Goal: Task Accomplishment & Management: Use online tool/utility

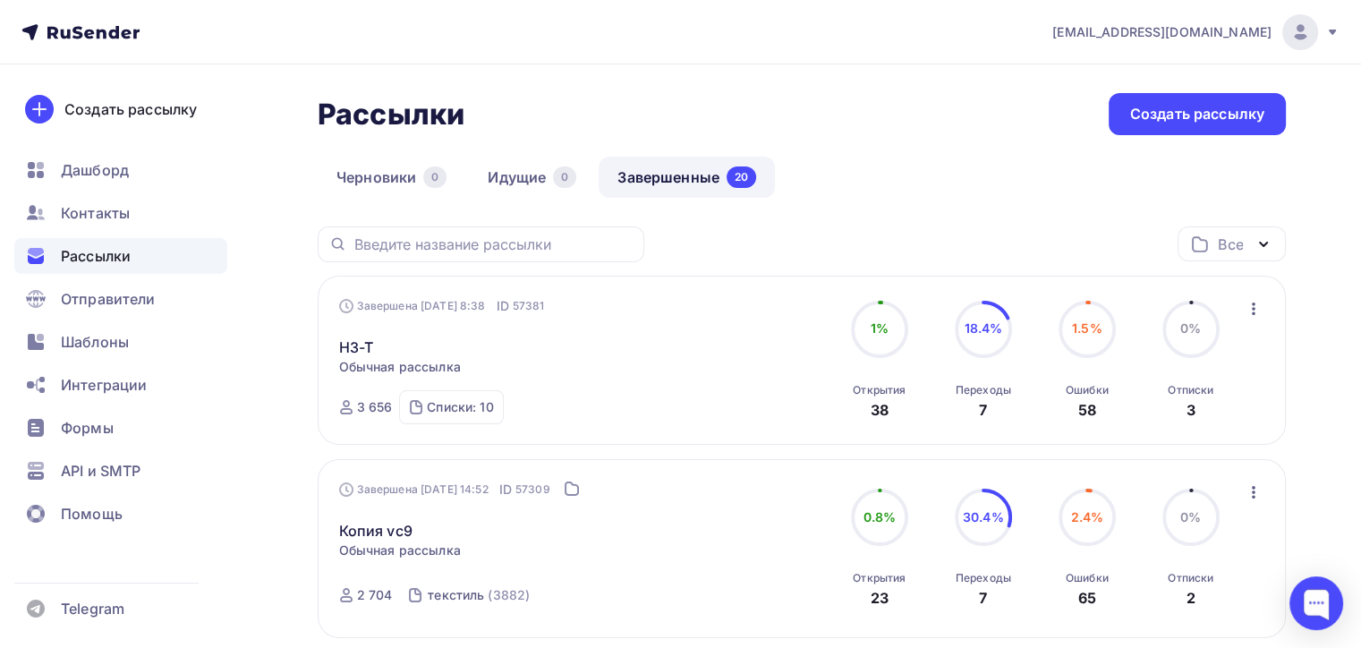
click at [1252, 312] on icon "button" at bounding box center [1254, 309] width 4 height 13
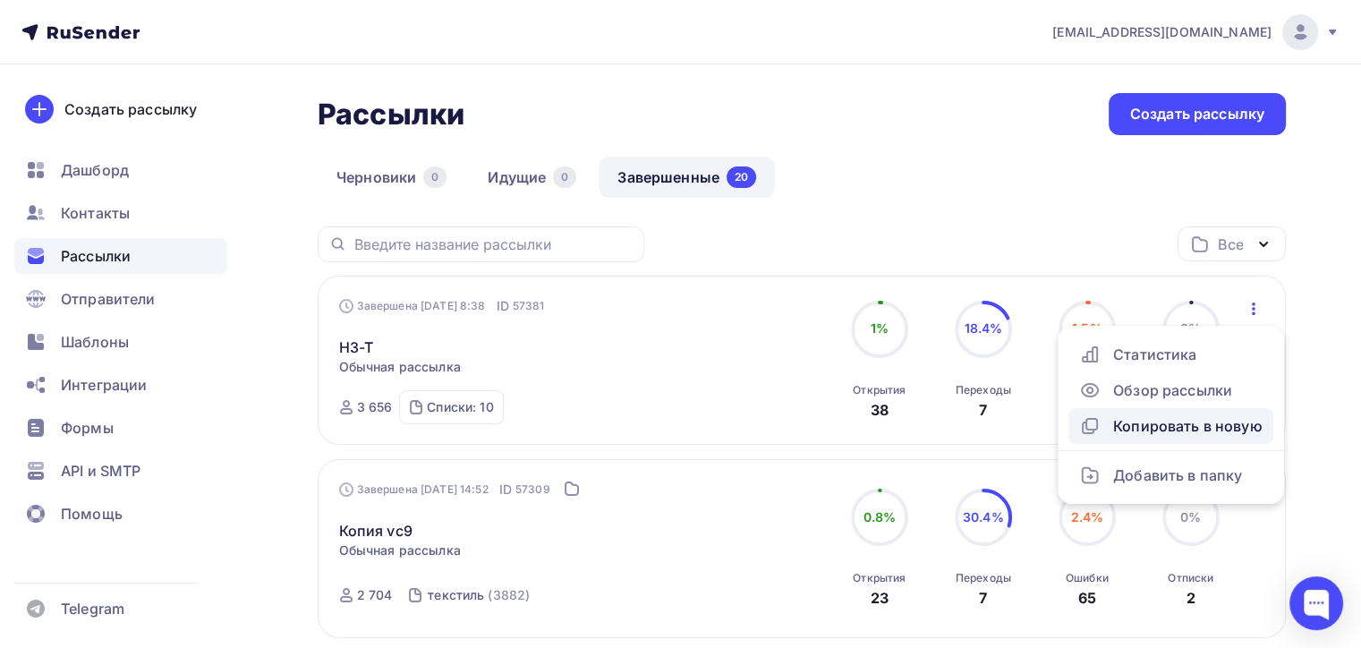
click at [1150, 419] on div "Копировать в новую" at bounding box center [1172, 425] width 184 height 21
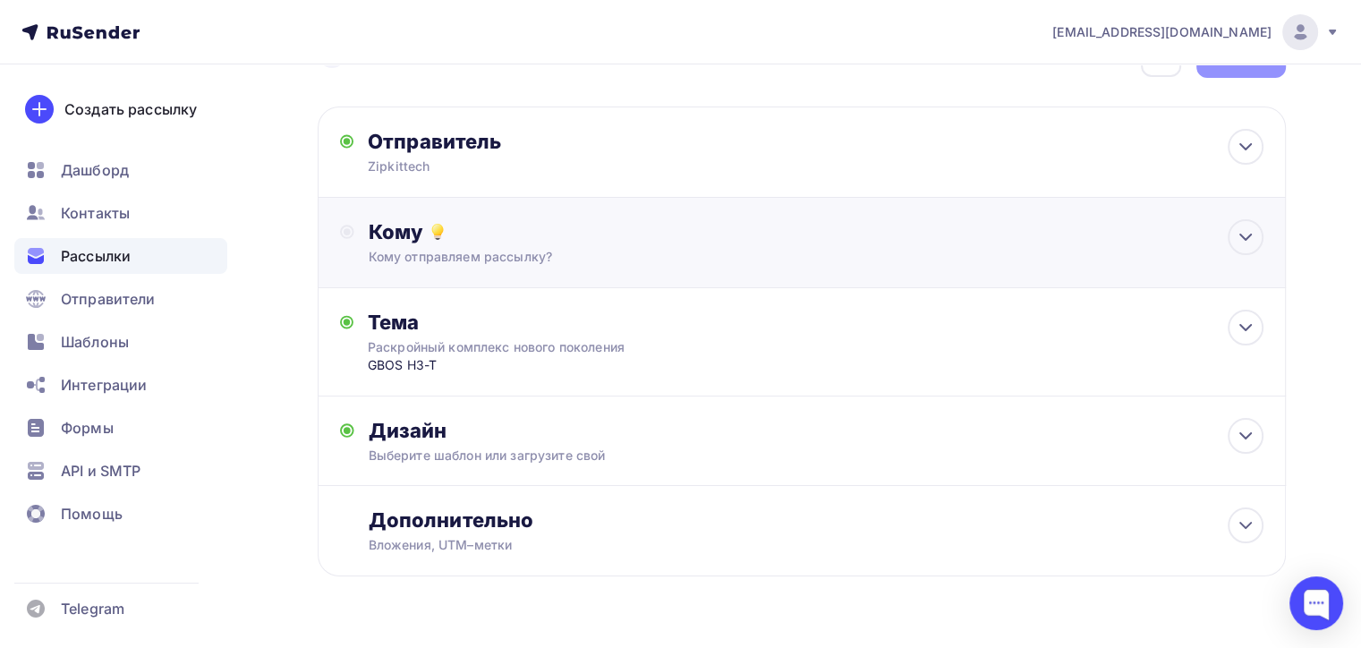
scroll to position [90, 0]
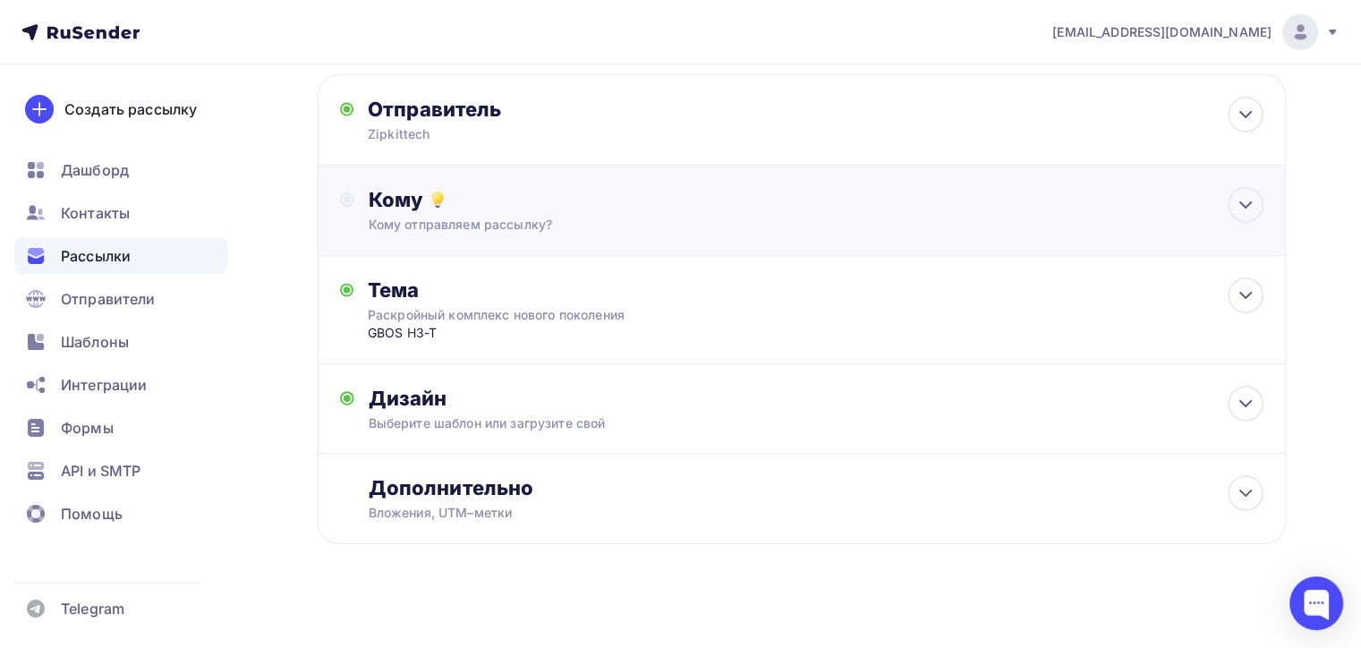
click at [611, 192] on div "Кому" at bounding box center [816, 199] width 895 height 25
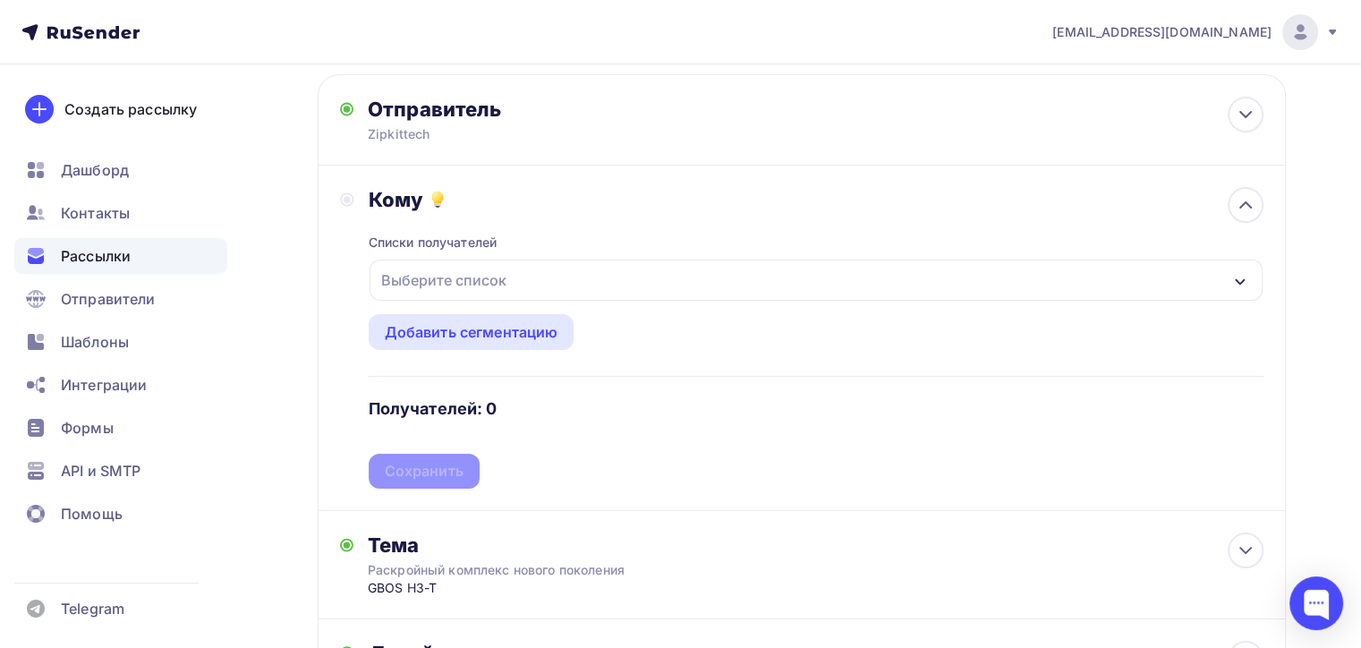
drag, startPoint x: 488, startPoint y: 342, endPoint x: 524, endPoint y: 259, distance: 90.6
click at [523, 258] on div "Списки получателей Выберите список Все списки id Личные контакты (13) #26335 С …" at bounding box center [816, 350] width 895 height 277
click at [541, 293] on div "Выберите список" at bounding box center [816, 280] width 893 height 41
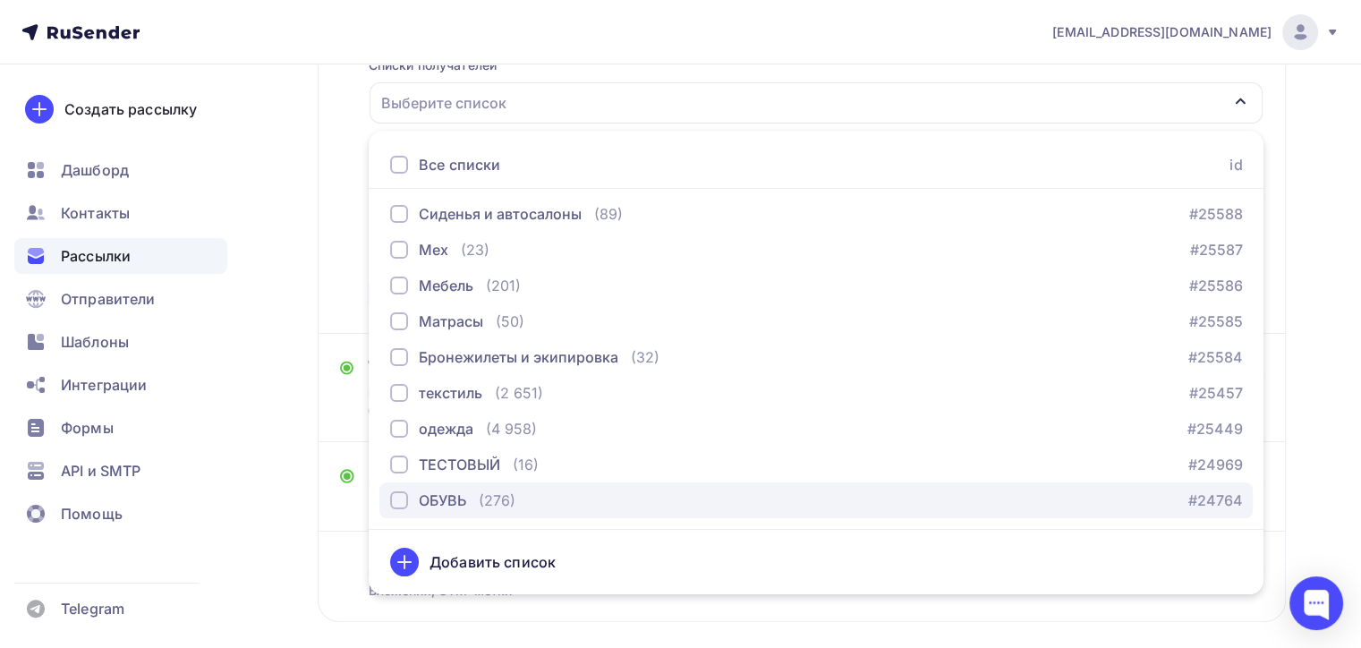
scroll to position [265, 0]
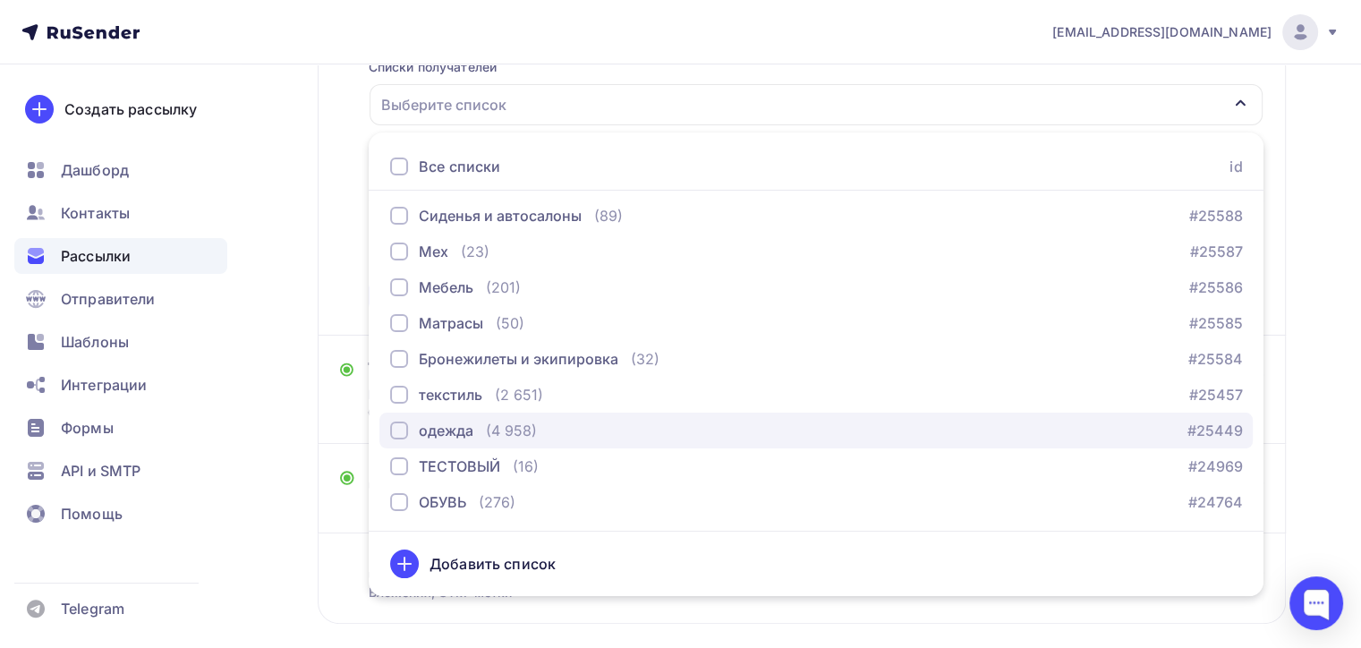
click at [393, 427] on div "button" at bounding box center [399, 431] width 18 height 18
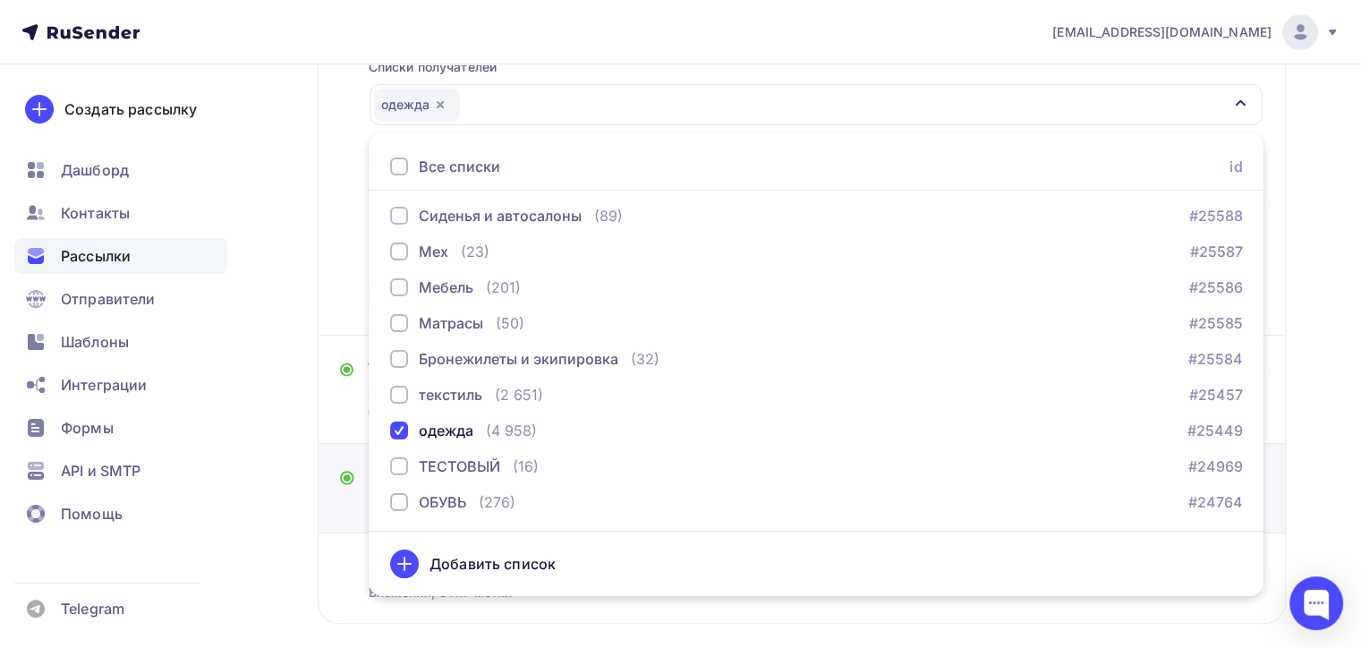
click at [333, 515] on div "Дизайн Выберите шаблон или загрузите свой Размер письма: 122 Kb Заменить шаблон…" at bounding box center [802, 489] width 969 height 90
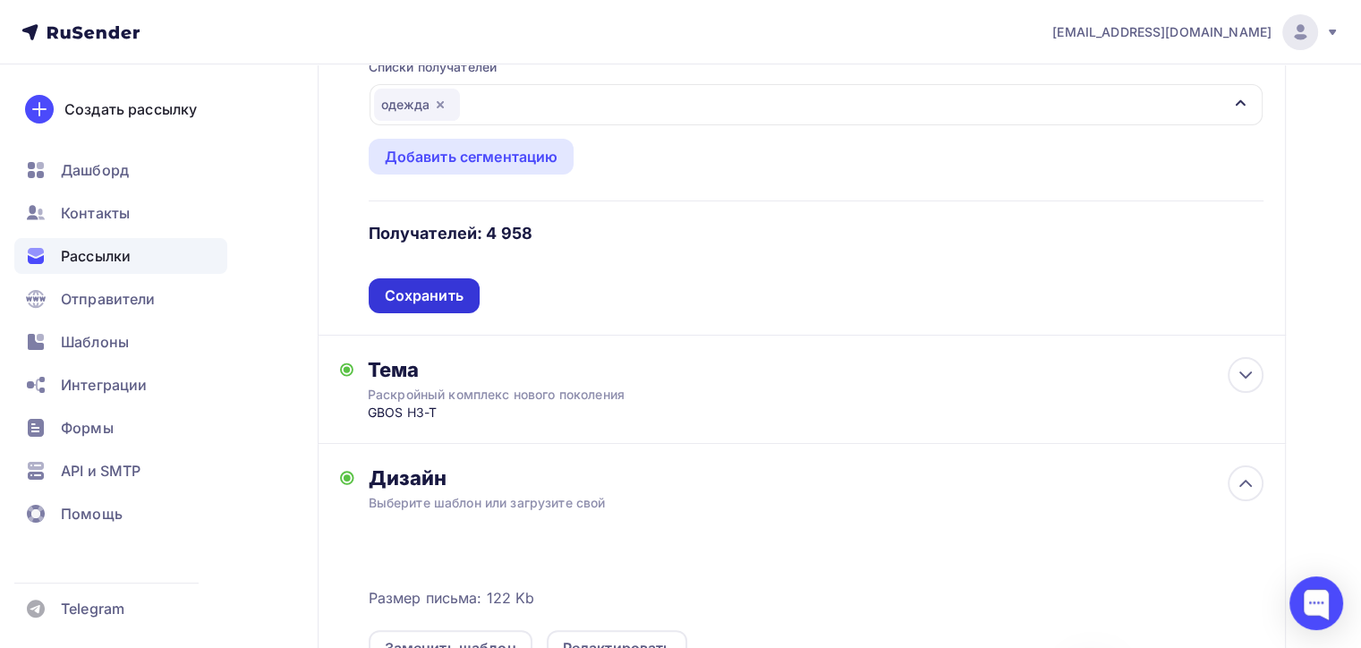
click at [451, 304] on div "Сохранить" at bounding box center [424, 295] width 111 height 35
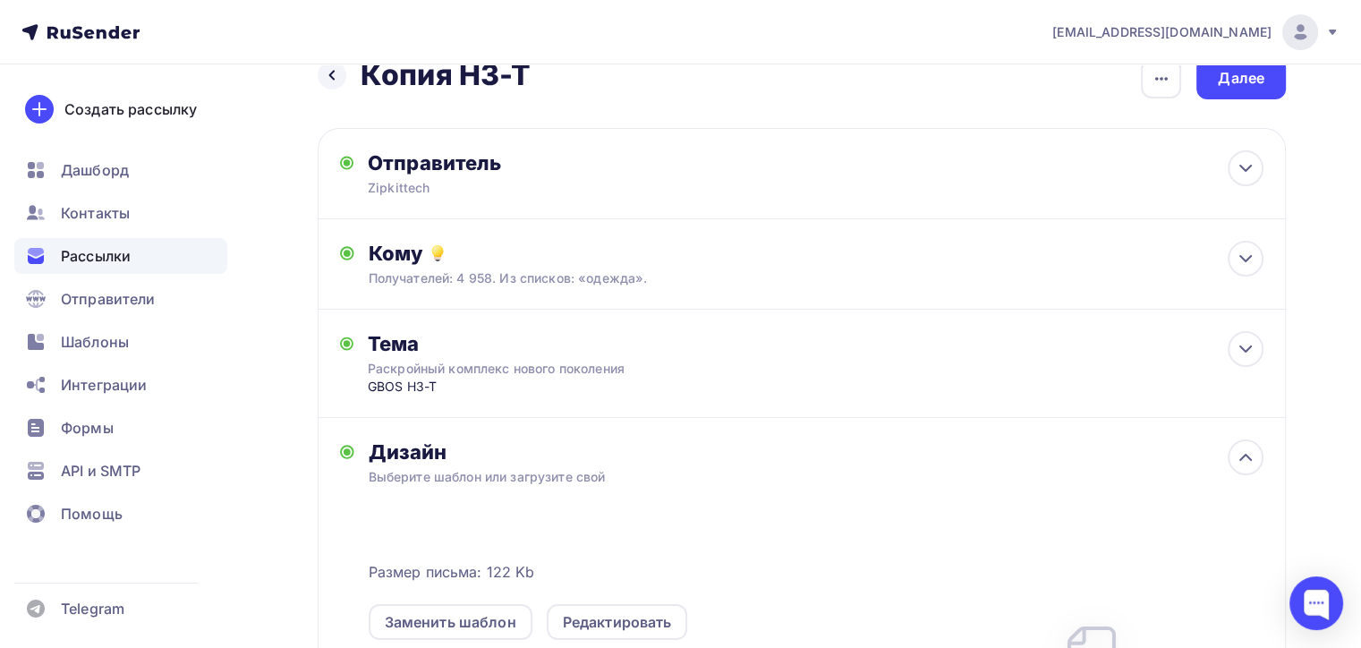
scroll to position [0, 0]
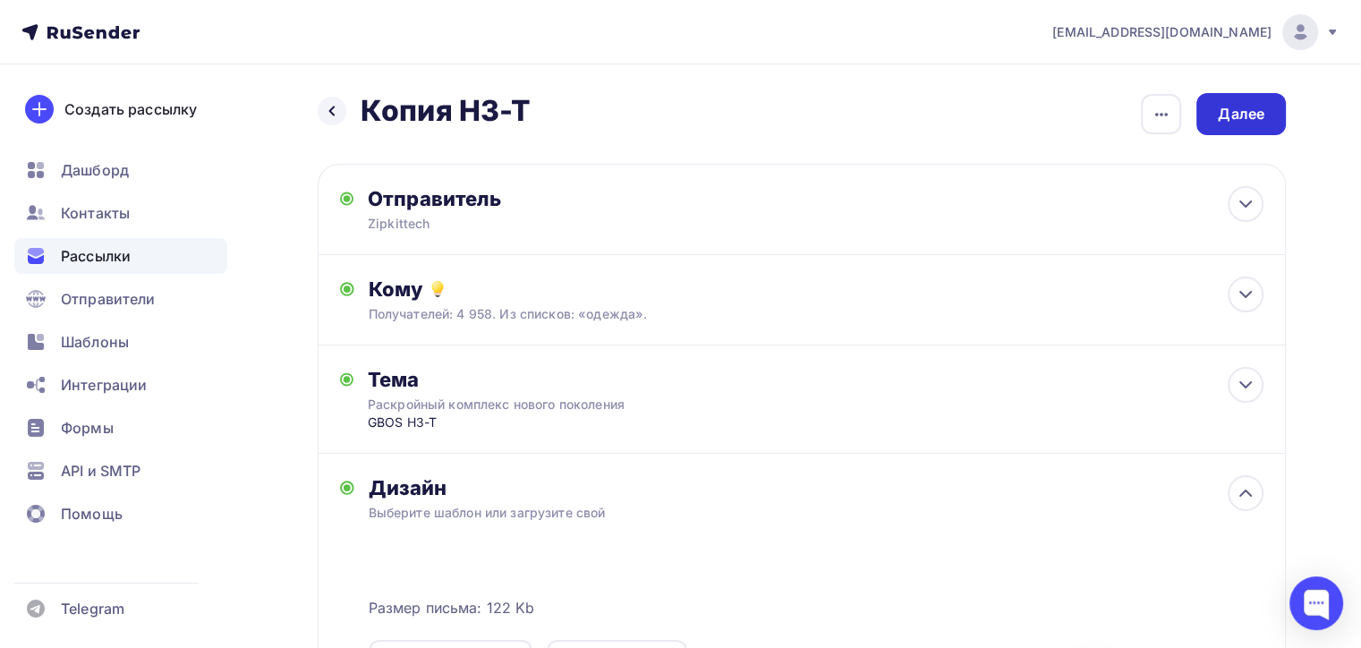
click at [1248, 113] on div "Далее" at bounding box center [1241, 114] width 47 height 21
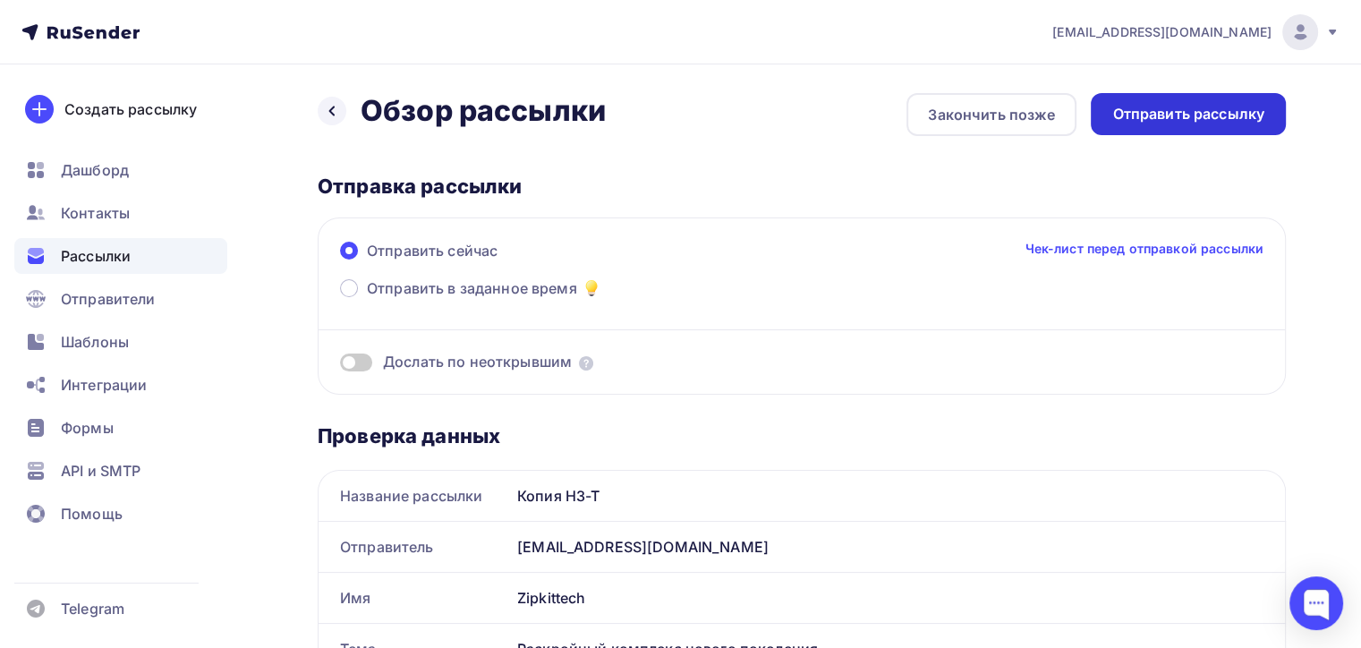
click at [1174, 123] on div "Отправить рассылку" at bounding box center [1189, 114] width 152 height 21
